Goal: Task Accomplishment & Management: Use online tool/utility

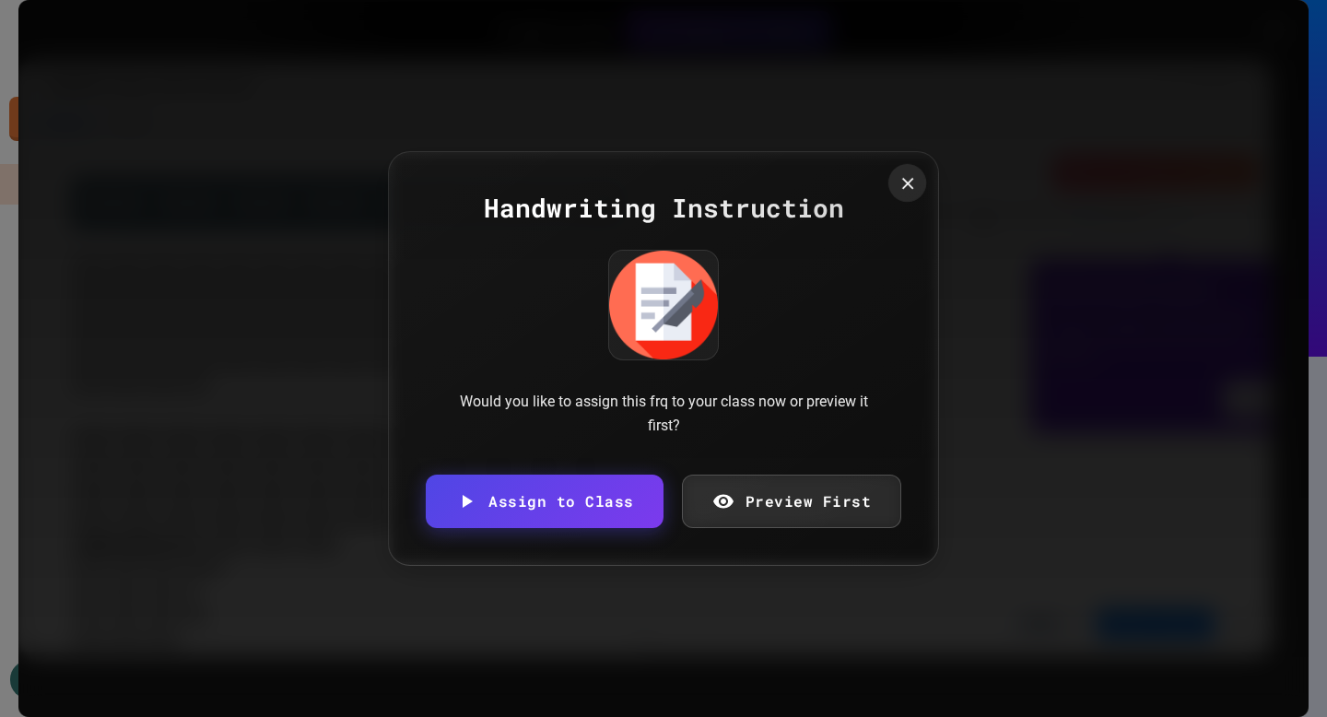
click at [919, 185] on div at bounding box center [908, 183] width 38 height 38
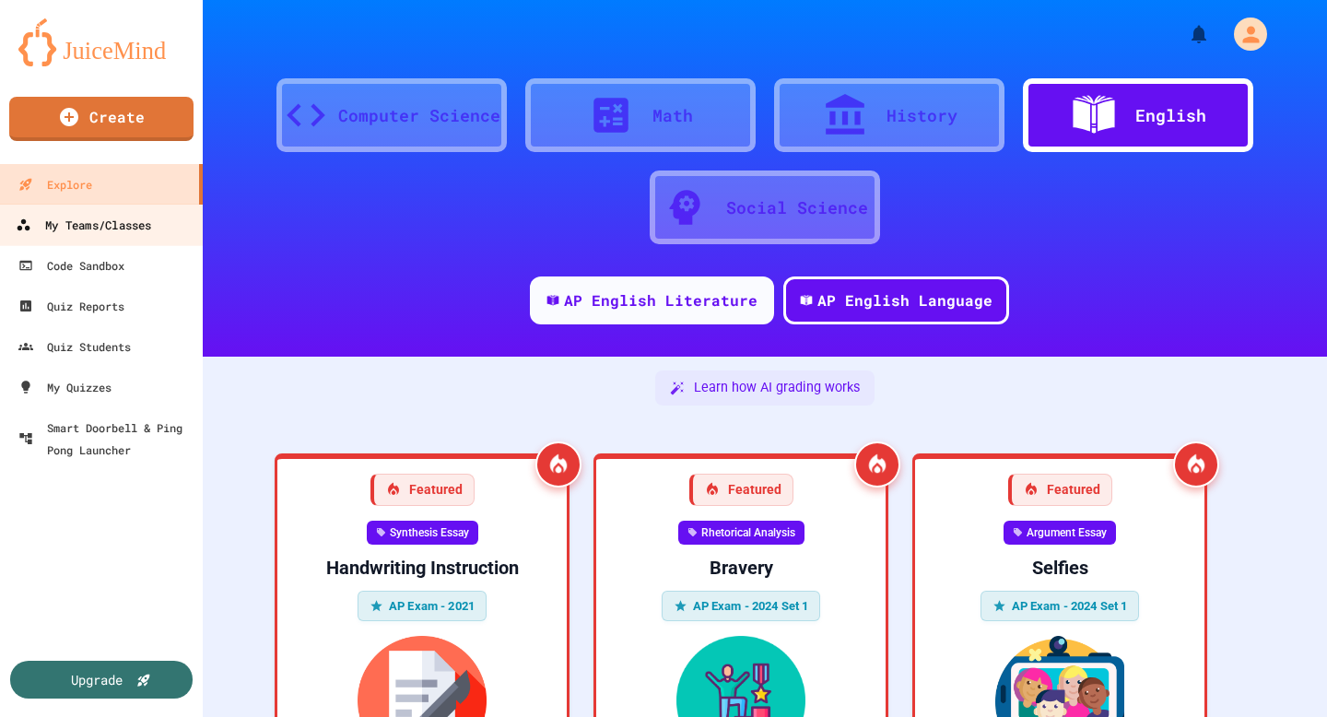
click at [120, 236] on div "My Teams/Classes" at bounding box center [83, 225] width 135 height 23
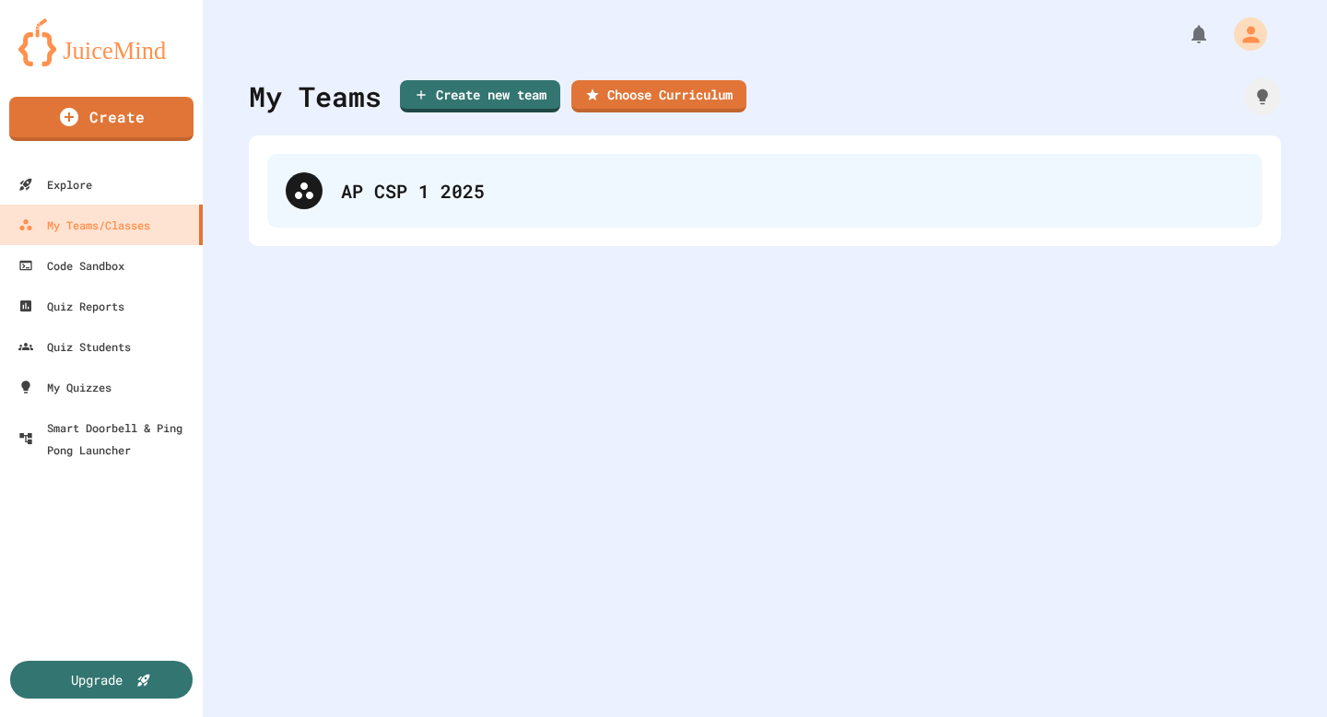
click at [601, 195] on div "AP CSP 1 2025" at bounding box center [792, 191] width 903 height 28
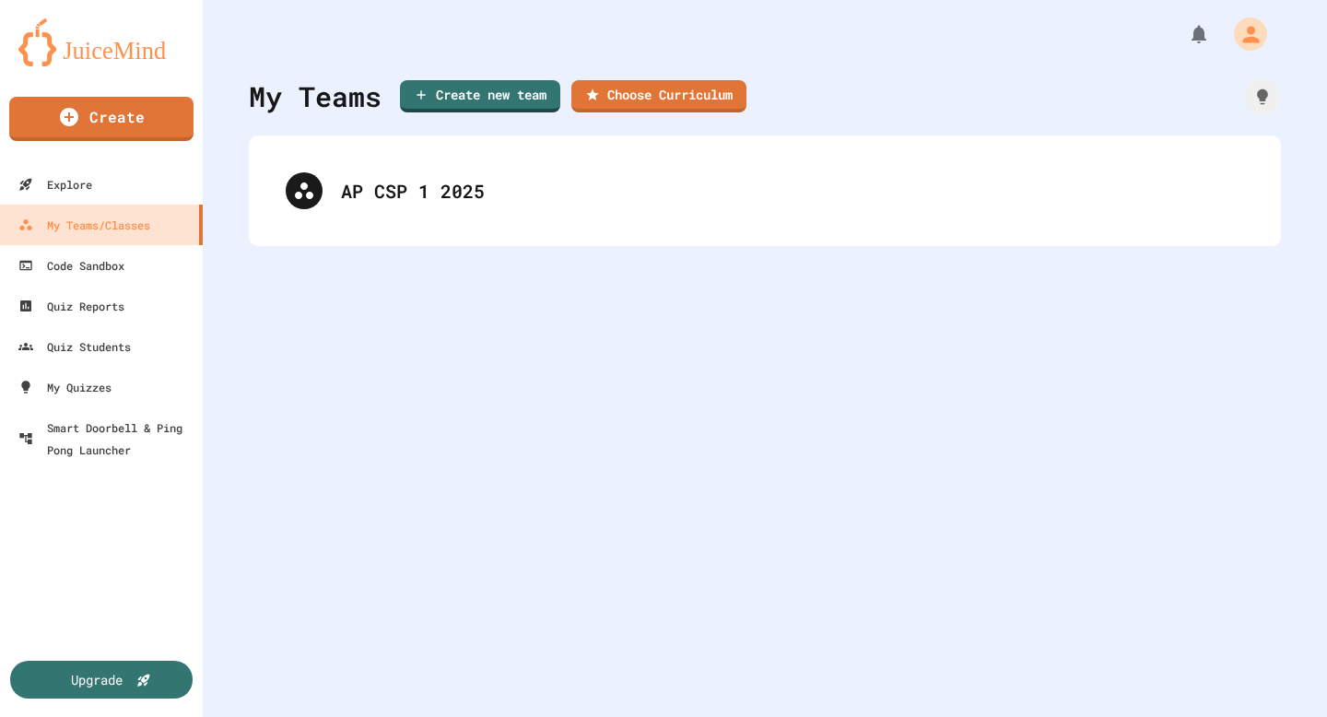
drag, startPoint x: 1132, startPoint y: 419, endPoint x: 1112, endPoint y: 273, distance: 147.9
click at [1131, 392] on div "My Teams Create new team Choose Curriculum AP CSP 1 2025" at bounding box center [765, 358] width 1124 height 717
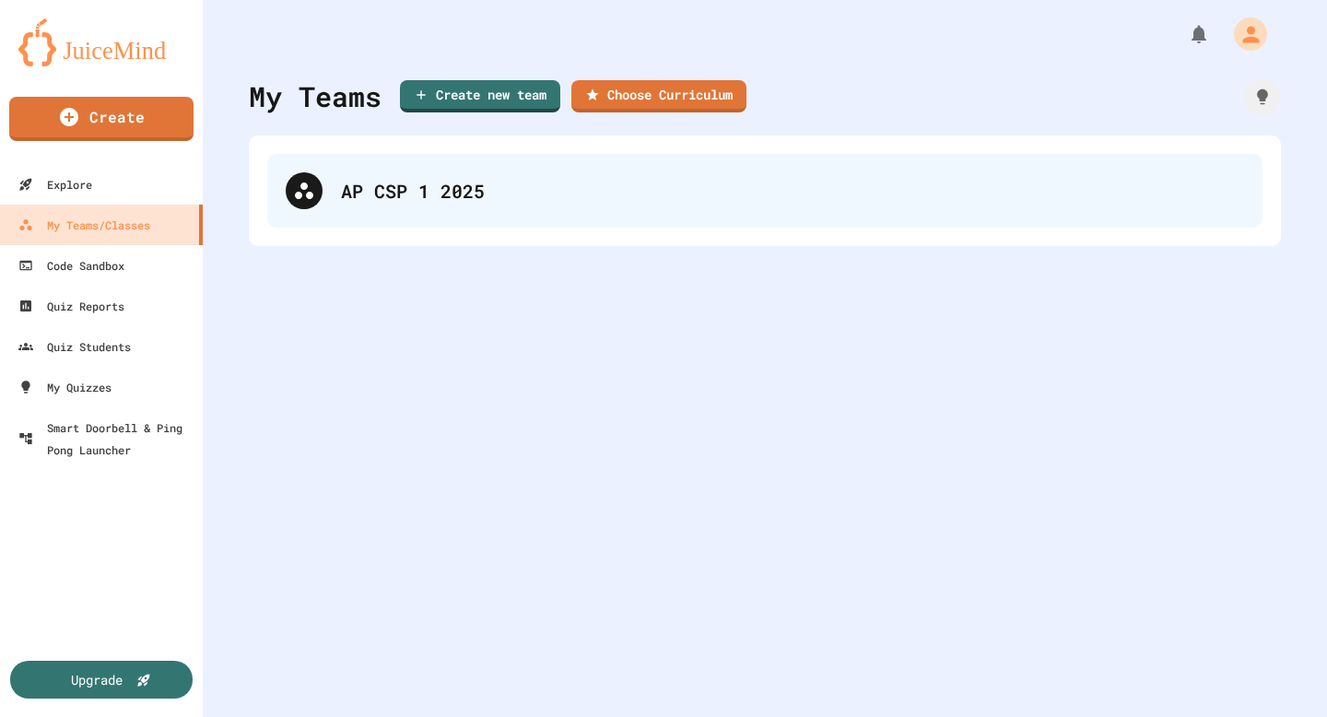
click at [1078, 212] on div "AP CSP 1 2025" at bounding box center [764, 191] width 995 height 74
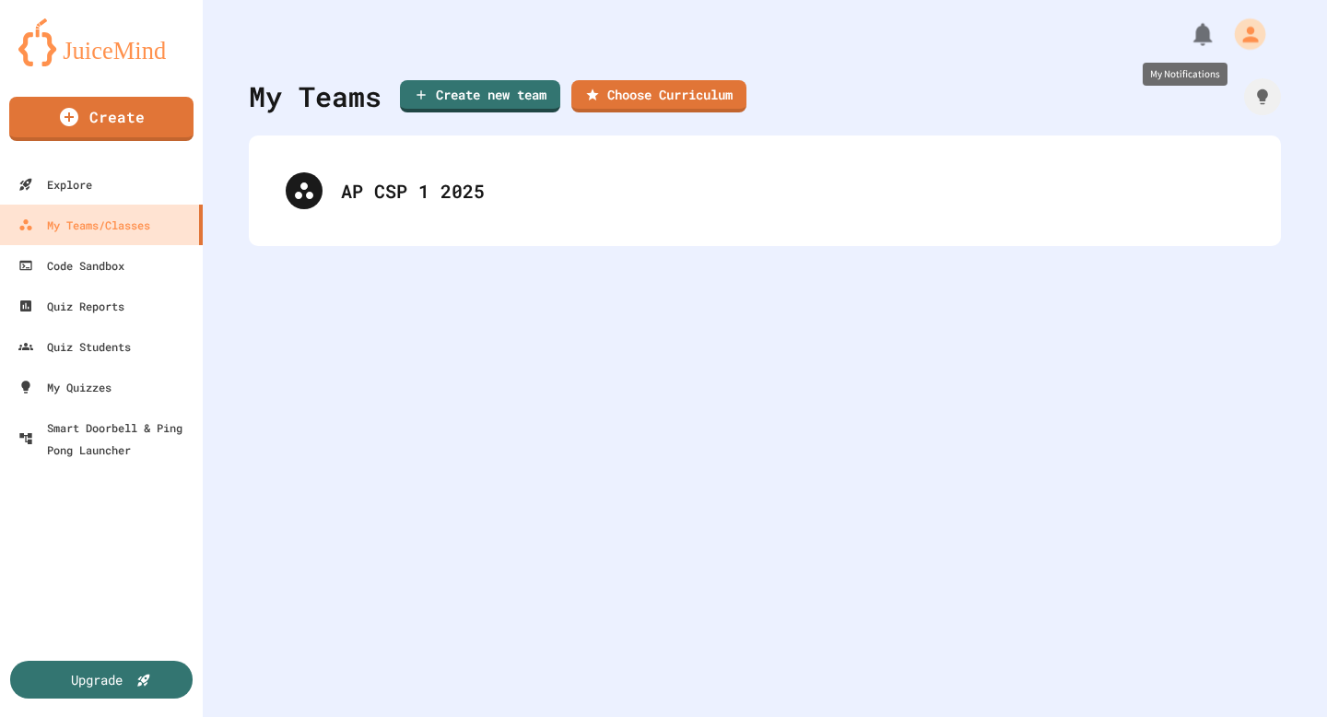
click at [1187, 37] on button "My Notifications" at bounding box center [1203, 35] width 40 height 40
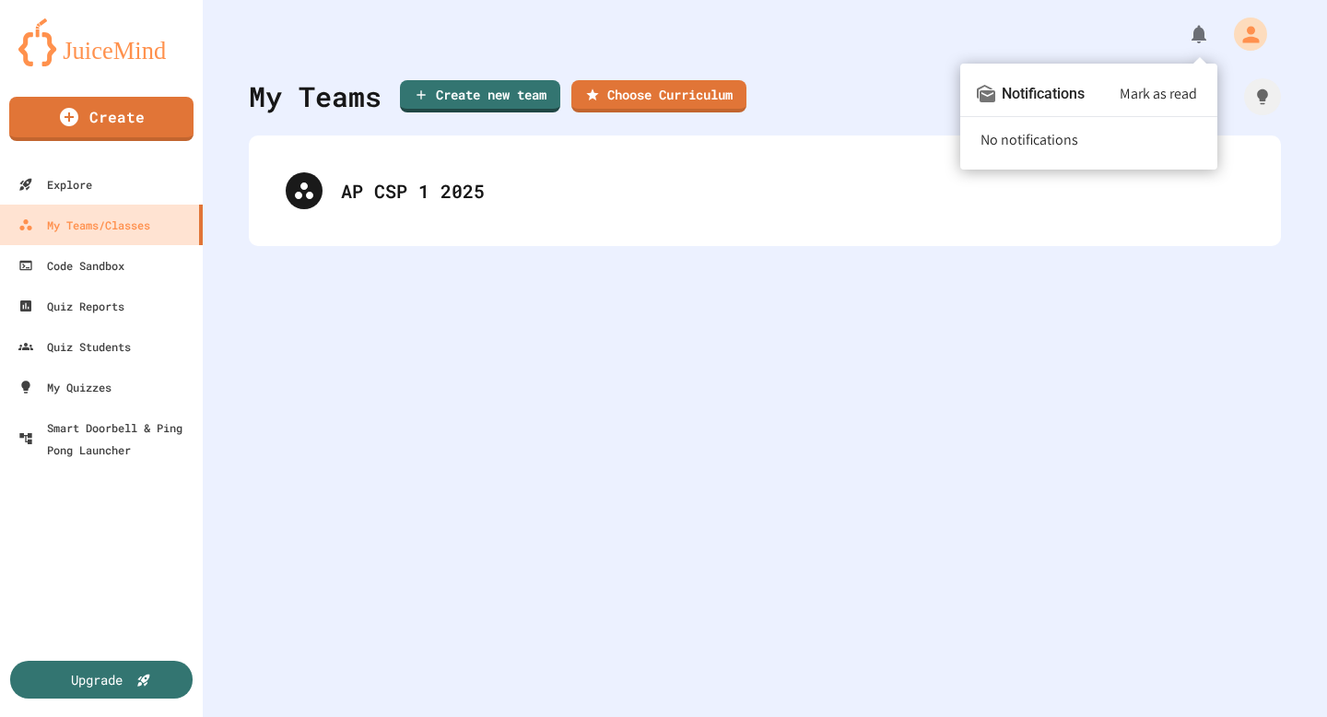
click at [110, 174] on div at bounding box center [663, 358] width 1327 height 717
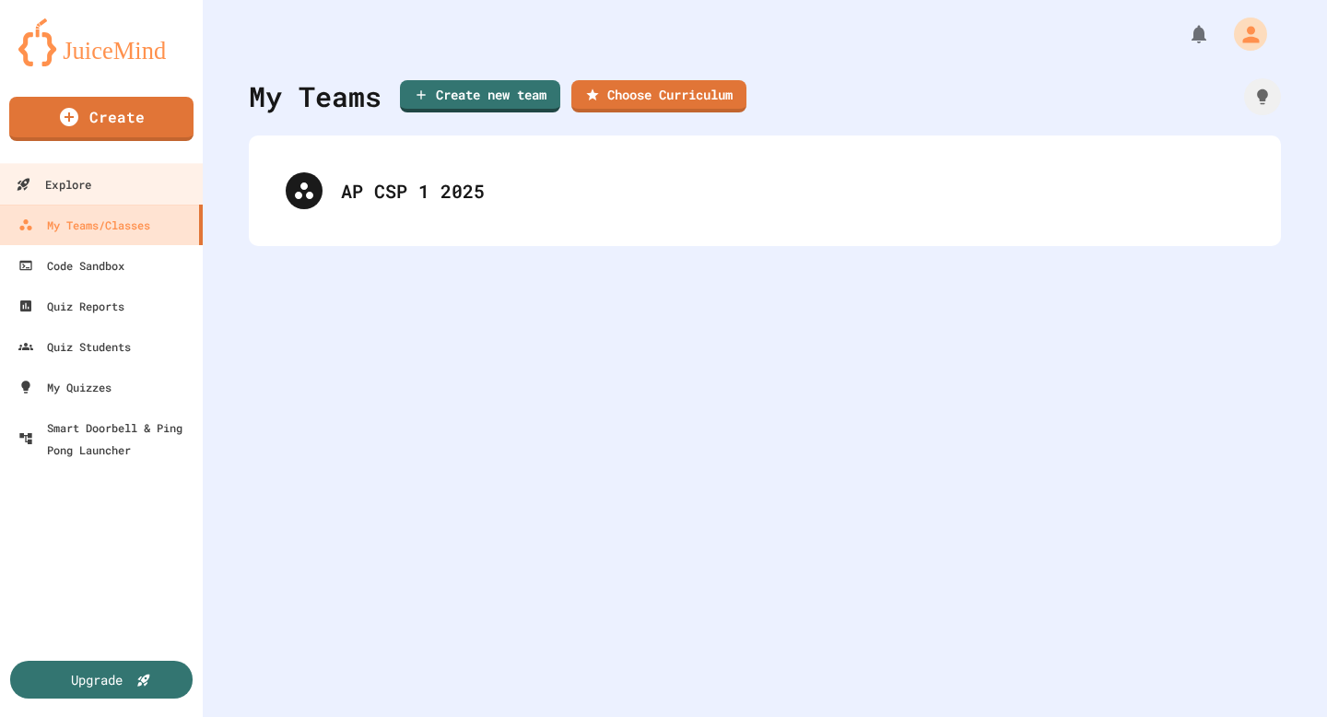
click at [110, 174] on link "Explore" at bounding box center [101, 183] width 209 height 41
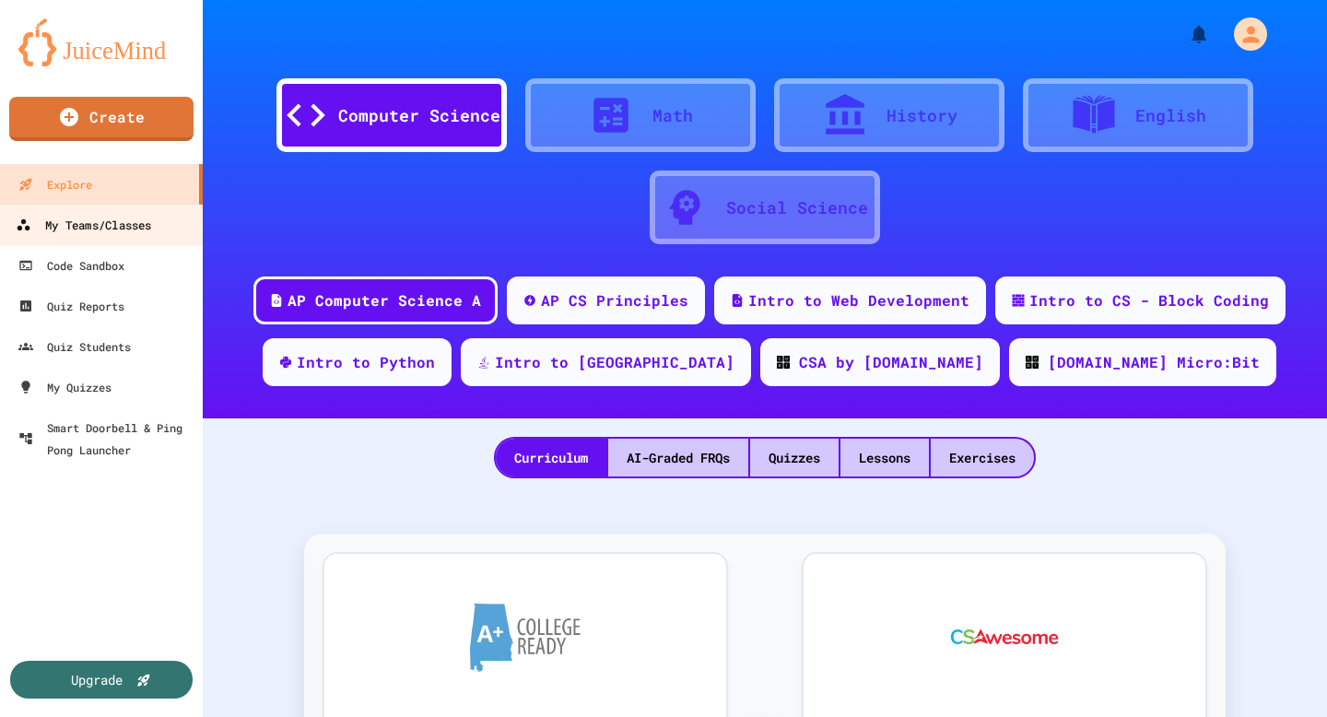
click at [102, 219] on div "My Teams/Classes" at bounding box center [83, 225] width 135 height 23
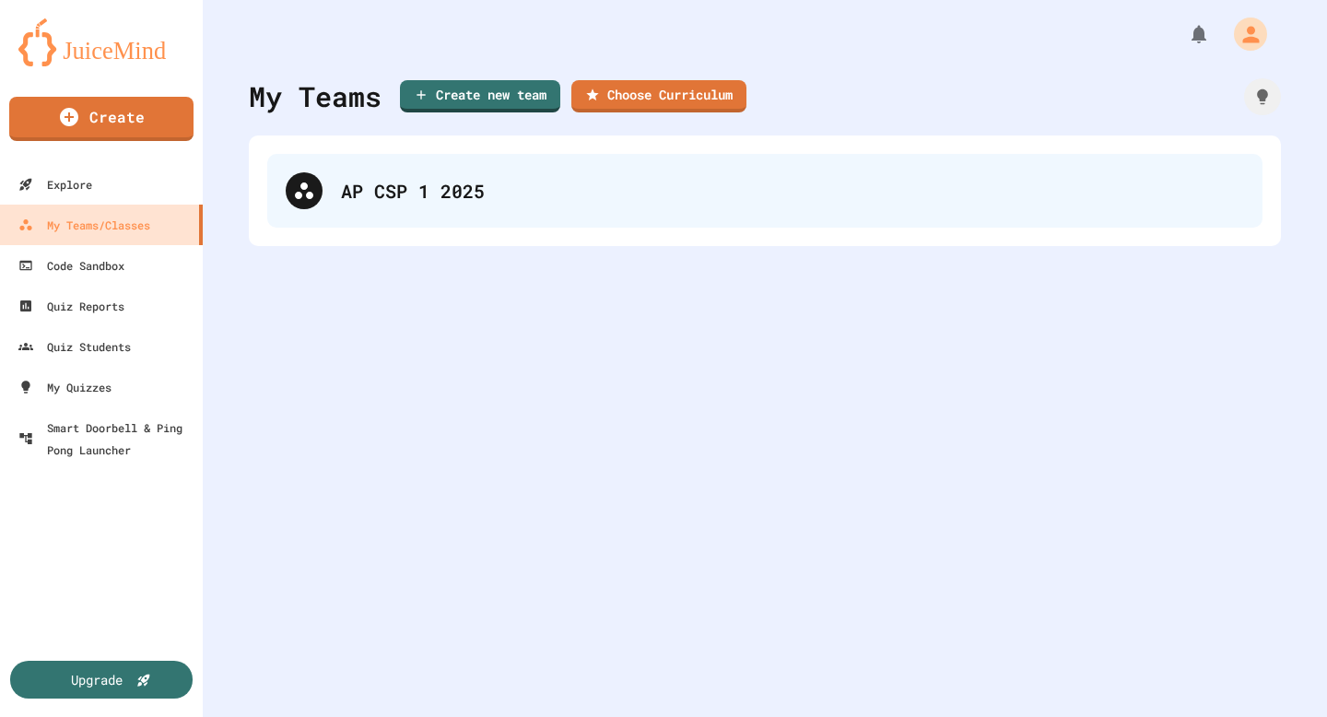
click at [416, 182] on div "AP CSP 1 2025" at bounding box center [792, 191] width 903 height 28
click at [587, 184] on div "AP CSP 1 2025" at bounding box center [792, 191] width 903 height 28
click at [577, 166] on div "AP CSP 1 2025" at bounding box center [764, 191] width 995 height 74
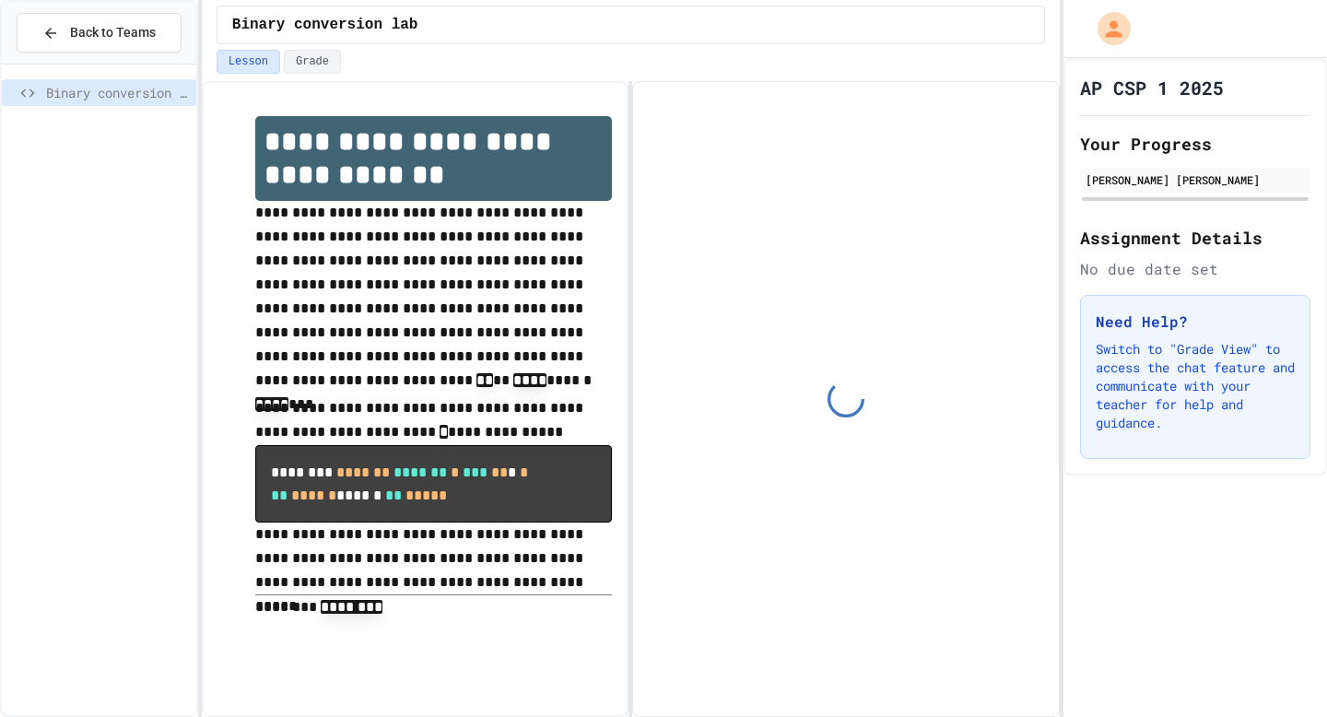
click at [1131, 389] on p "Switch to "Grade View" to access the chat feature and communicate with your tea…" at bounding box center [1195, 386] width 199 height 92
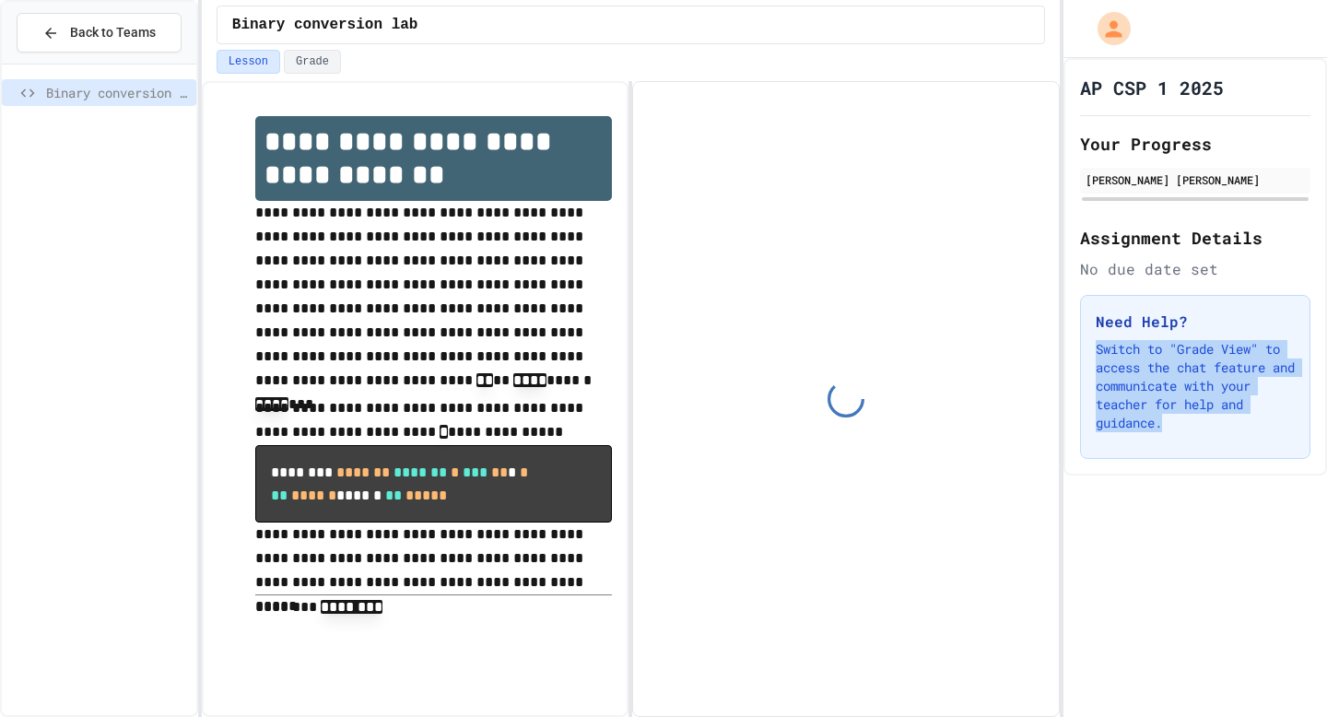
click at [1131, 389] on p "Switch to "Grade View" to access the chat feature and communicate with your tea…" at bounding box center [1195, 386] width 199 height 92
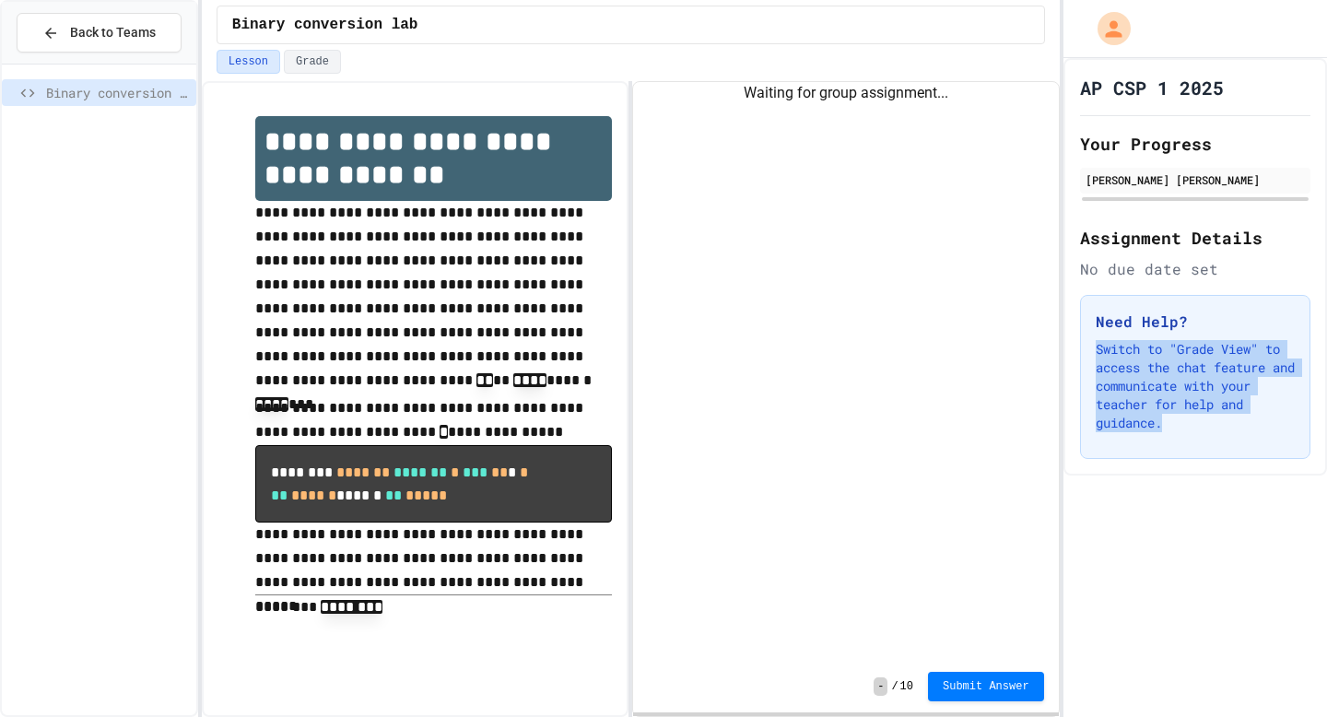
click at [1158, 340] on p "Switch to "Grade View" to access the chat feature and communicate with your tea…" at bounding box center [1195, 386] width 199 height 92
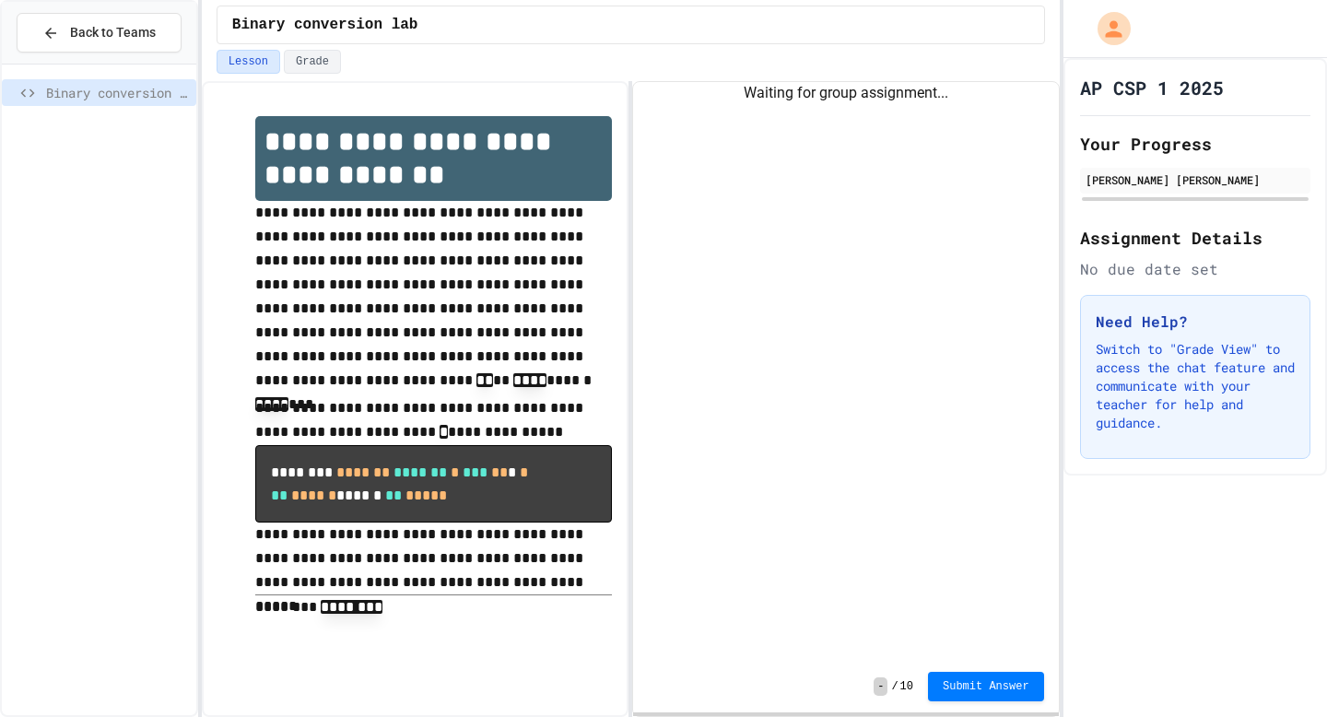
click at [1158, 340] on p "Switch to "Grade View" to access the chat feature and communicate with your tea…" at bounding box center [1195, 386] width 199 height 92
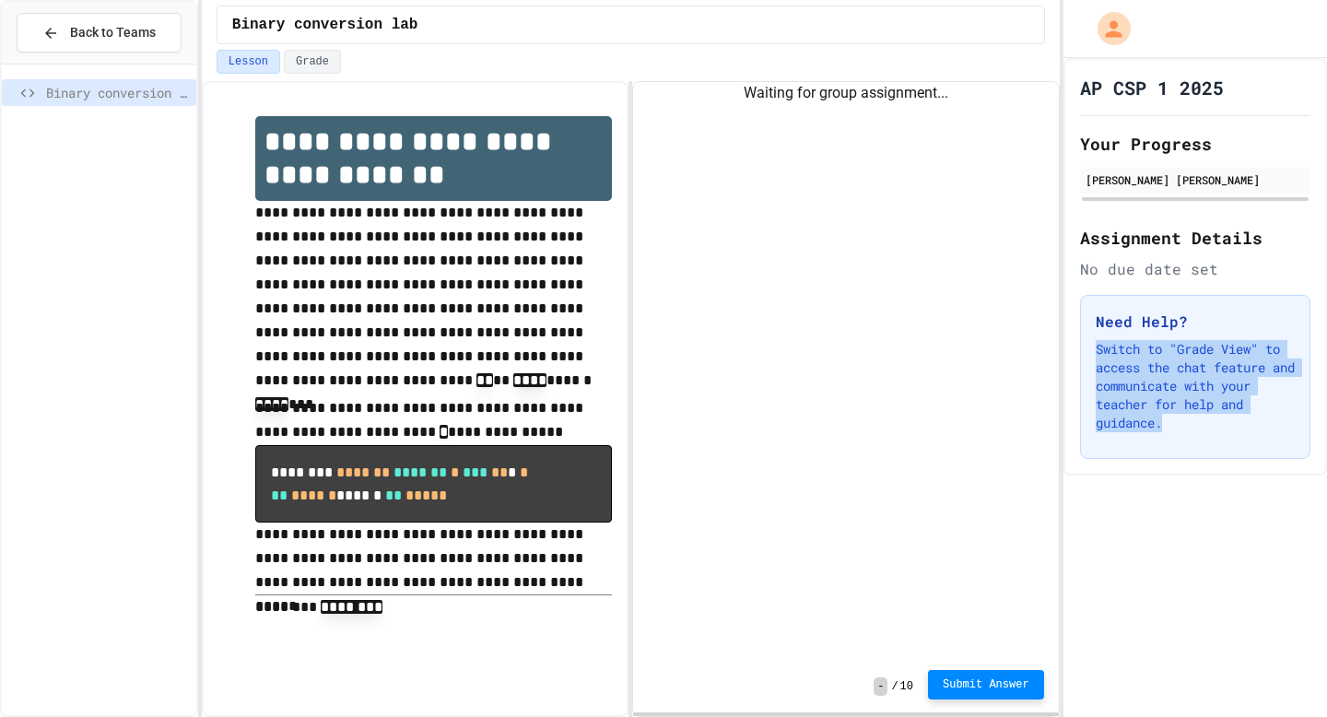
click at [980, 682] on span "Submit Answer" at bounding box center [986, 684] width 87 height 15
